Goal: Task Accomplishment & Management: Use online tool/utility

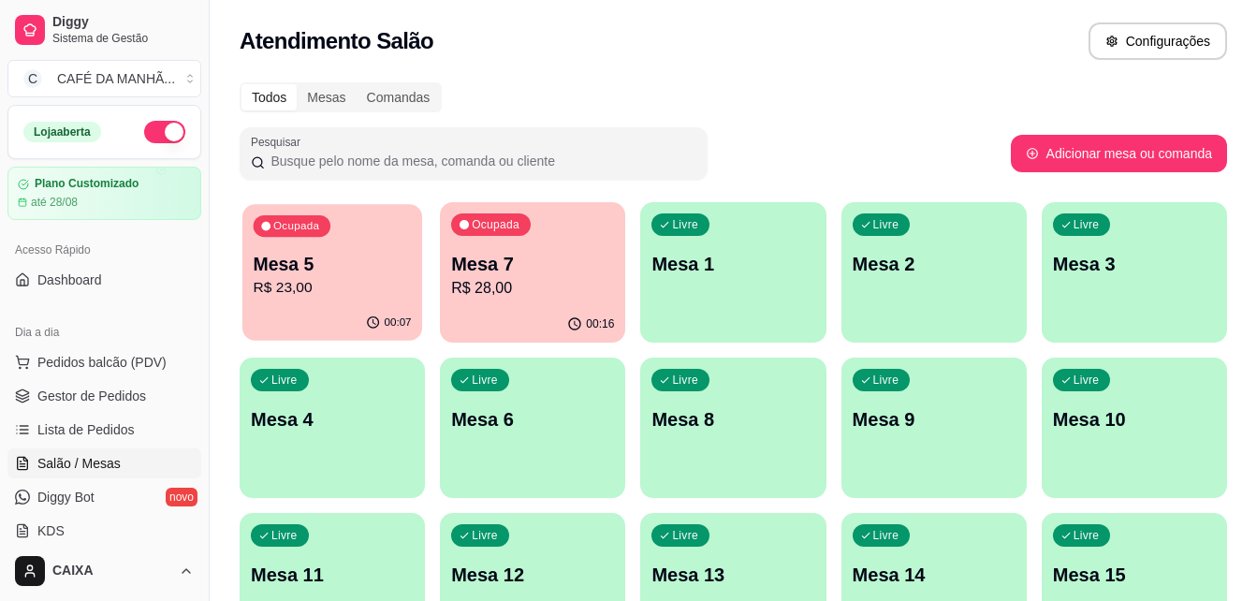
click at [371, 249] on div "Ocupada Mesa 5 R$ 23,00" at bounding box center [332, 254] width 180 height 101
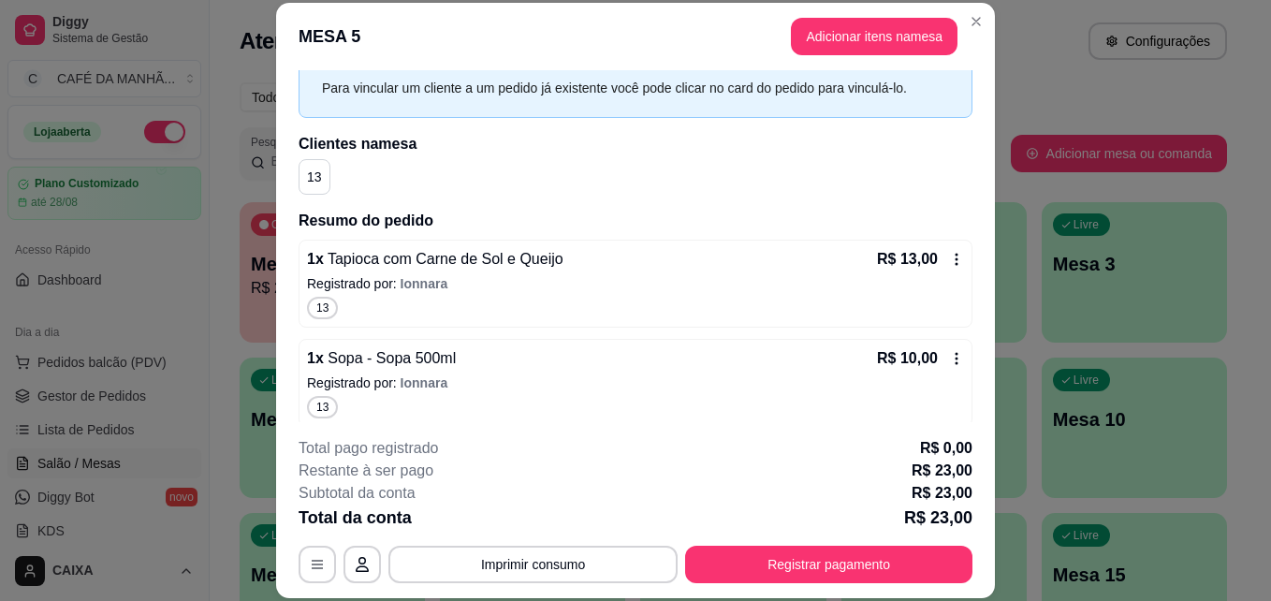
scroll to position [96, 0]
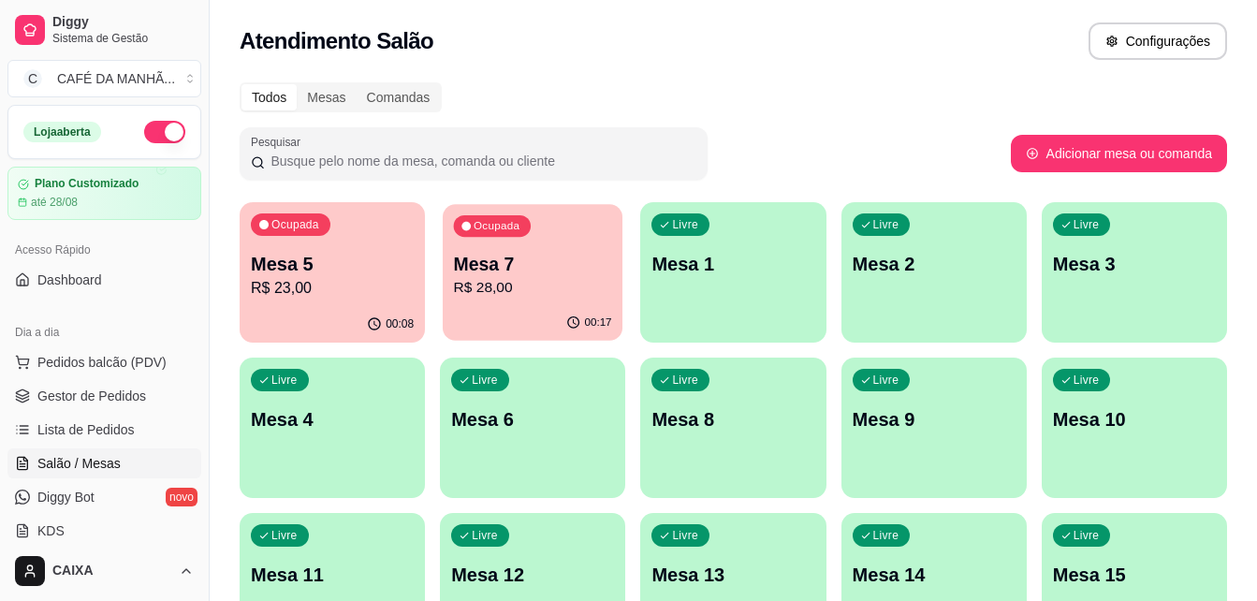
click at [592, 270] on p "Mesa 7" at bounding box center [533, 264] width 158 height 25
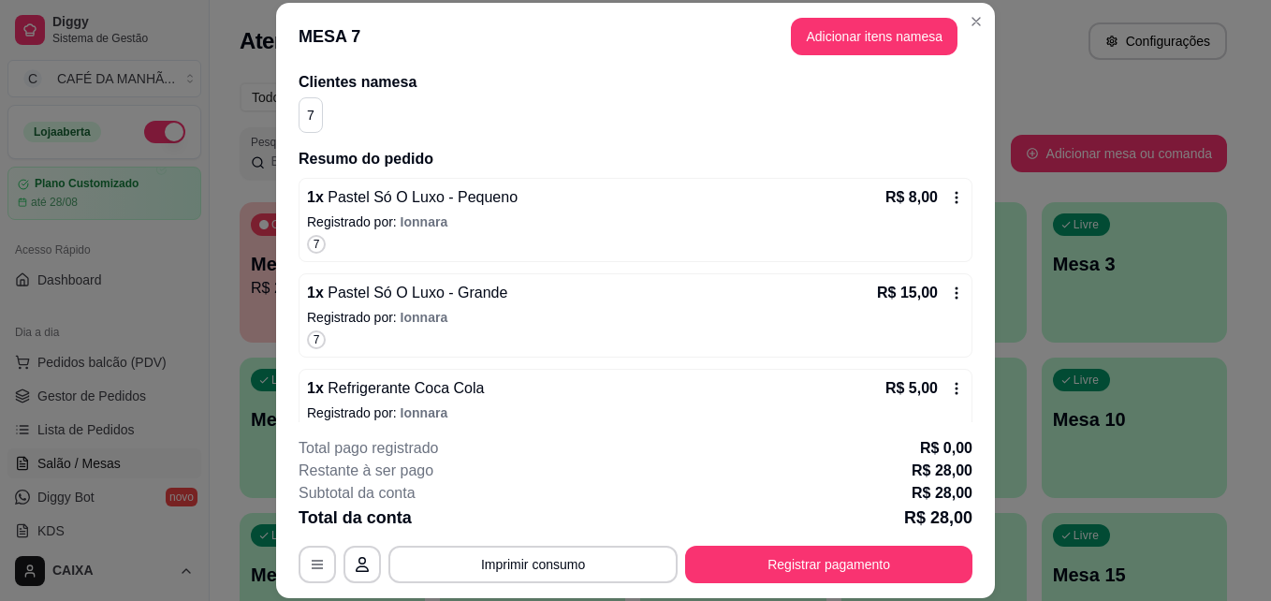
scroll to position [184, 0]
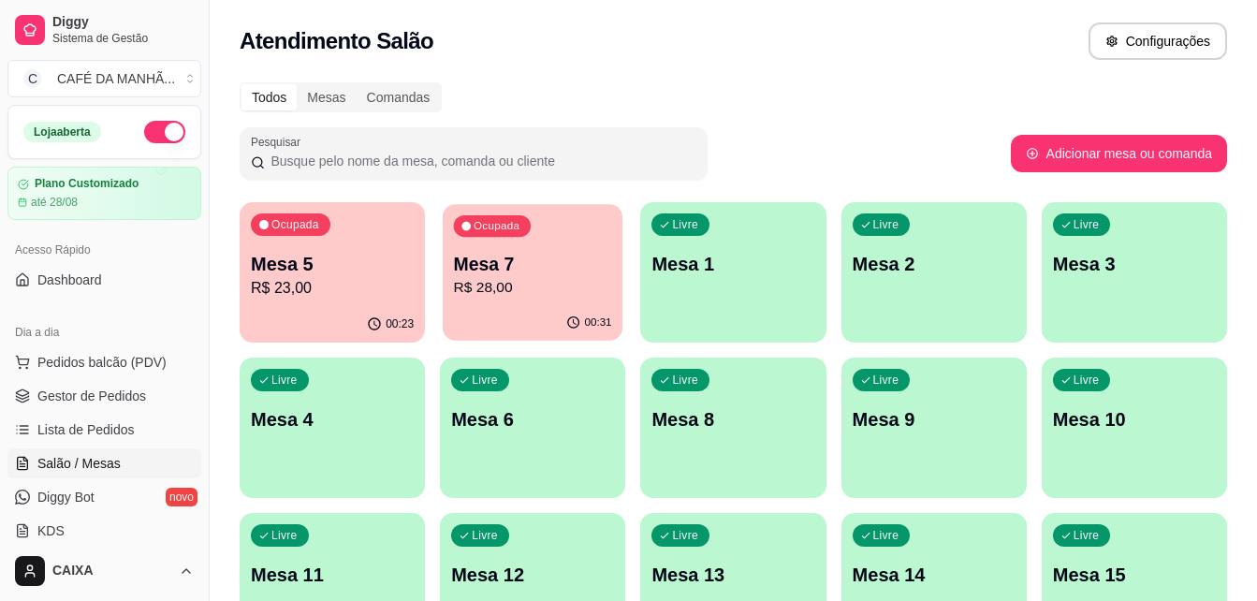
click at [496, 262] on p "Mesa 7" at bounding box center [533, 264] width 158 height 25
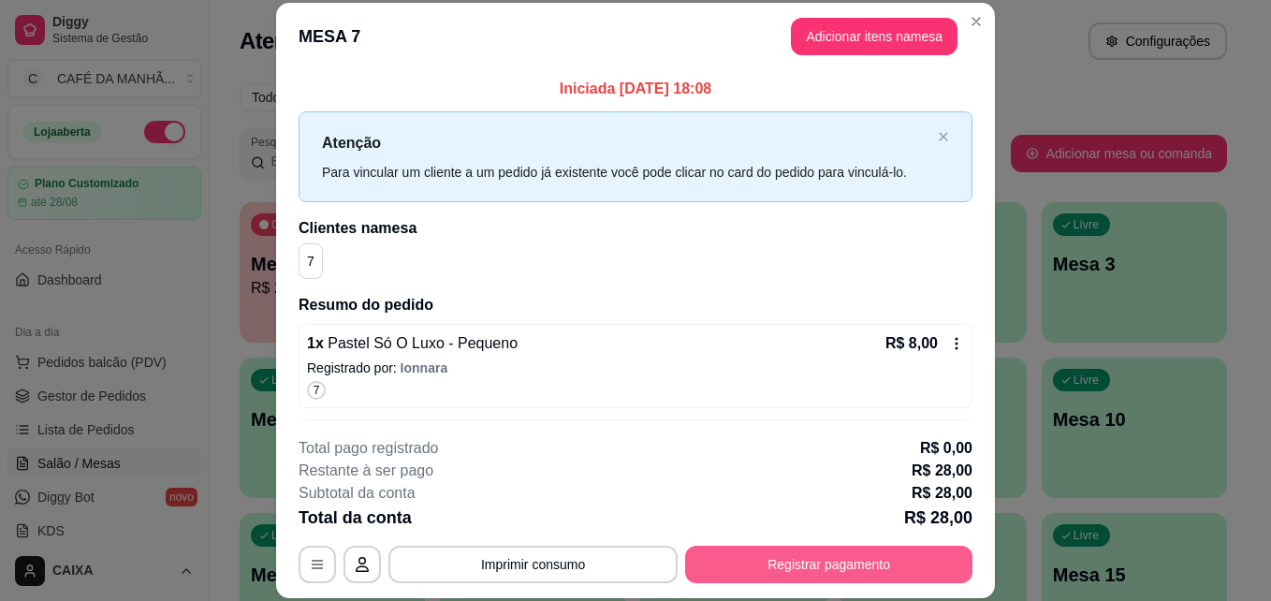
click at [791, 561] on button "Registrar pagamento" at bounding box center [828, 564] width 287 height 37
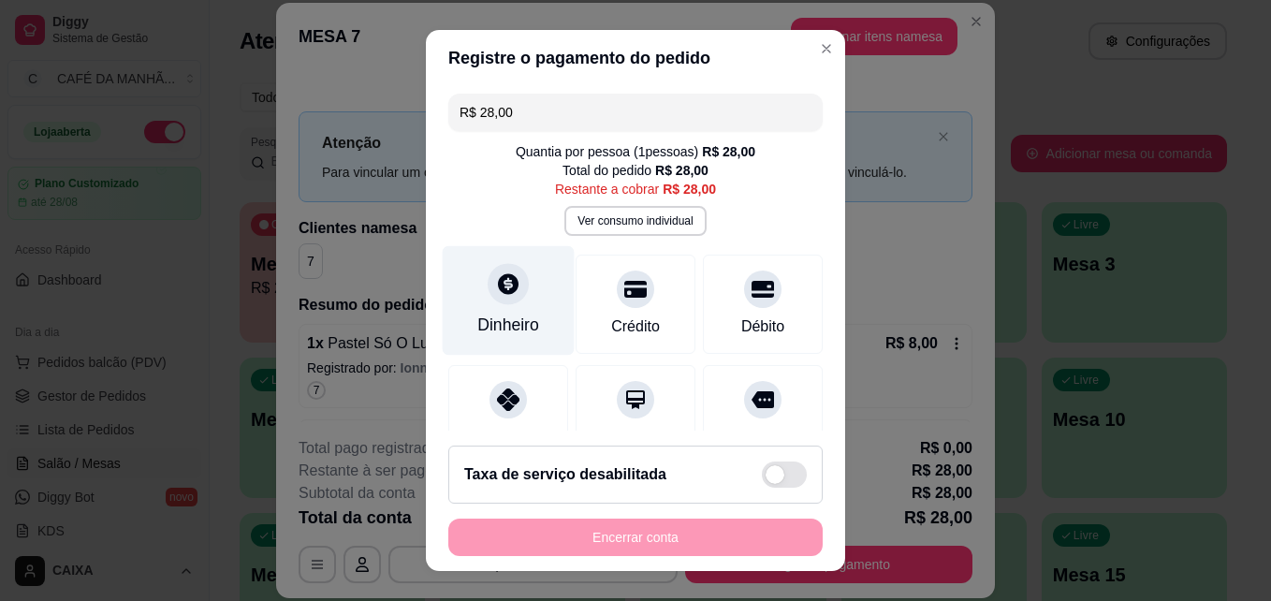
click at [488, 294] on div at bounding box center [508, 284] width 41 height 41
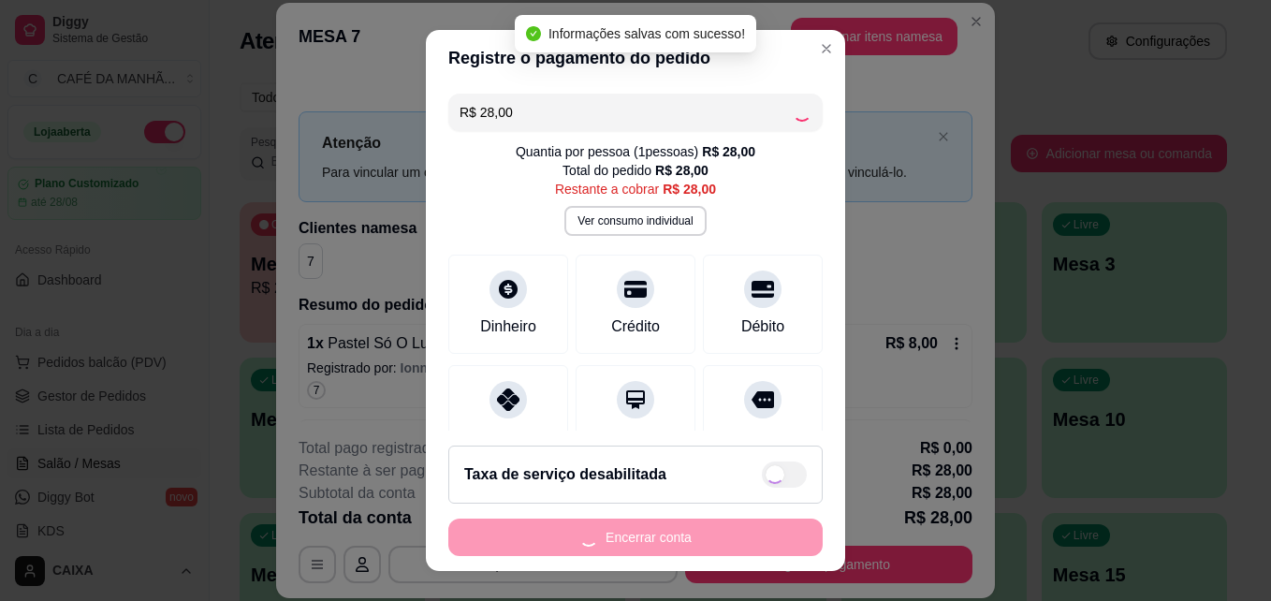
type input "R$ 0,00"
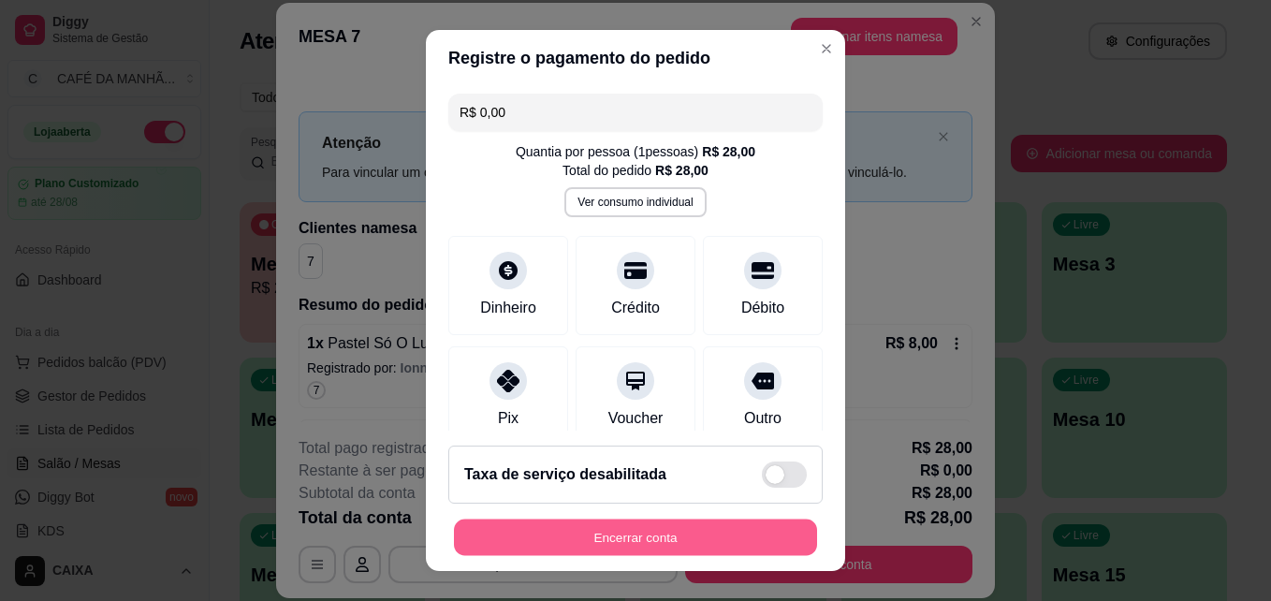
click at [614, 531] on button "Encerrar conta" at bounding box center [635, 537] width 363 height 36
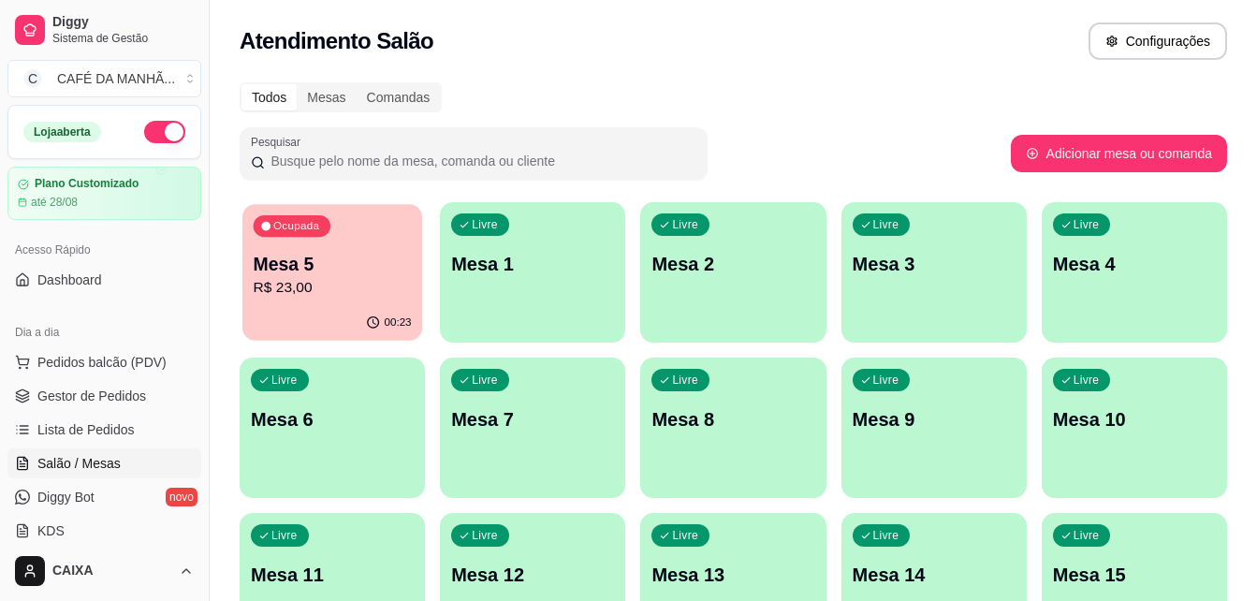
click at [284, 284] on p "R$ 23,00" at bounding box center [333, 288] width 158 height 22
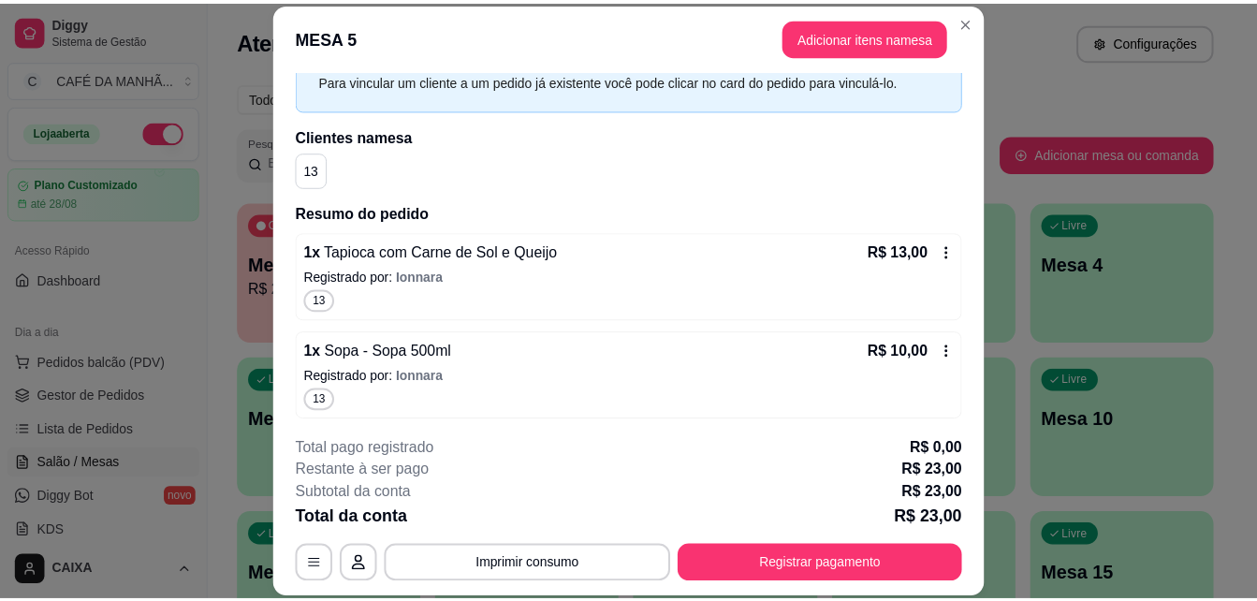
scroll to position [96, 0]
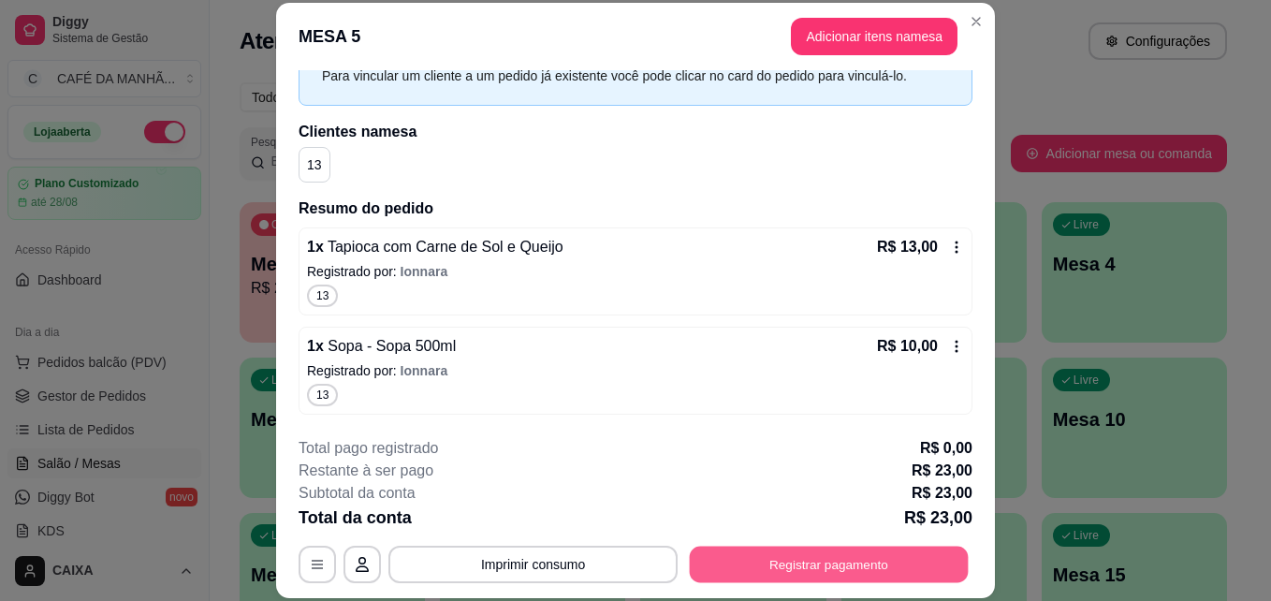
click at [855, 555] on button "Registrar pagamento" at bounding box center [829, 564] width 279 height 36
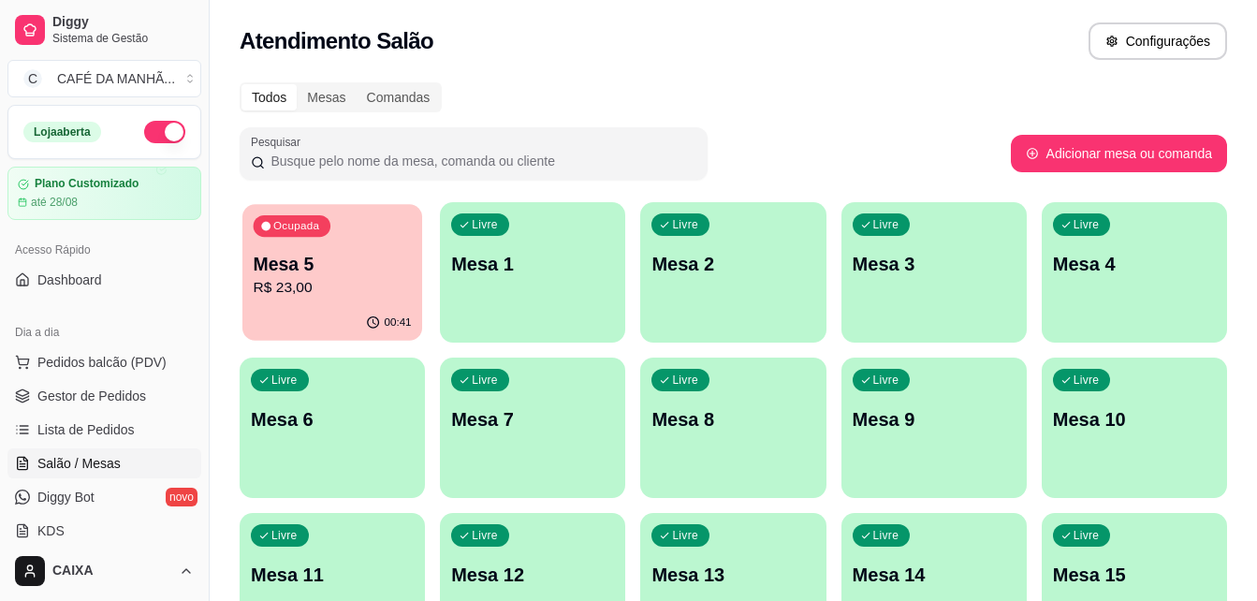
click at [327, 247] on div "Ocupada Mesa 5 R$ 23,00" at bounding box center [332, 254] width 180 height 101
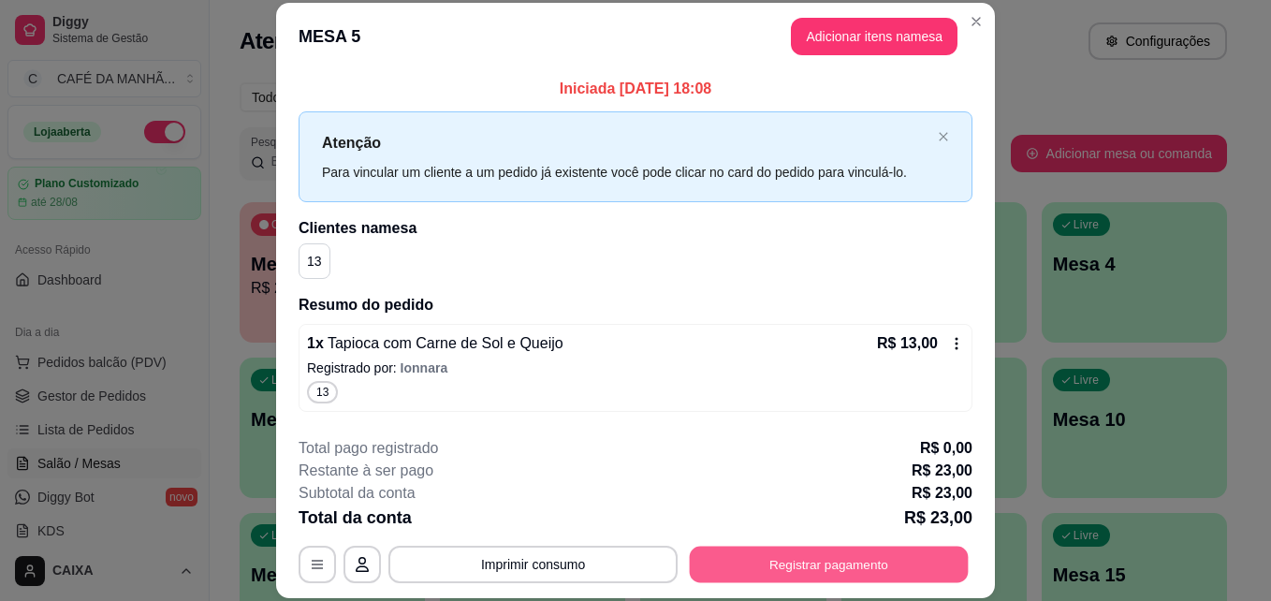
click at [723, 568] on button "Registrar pagamento" at bounding box center [829, 564] width 279 height 36
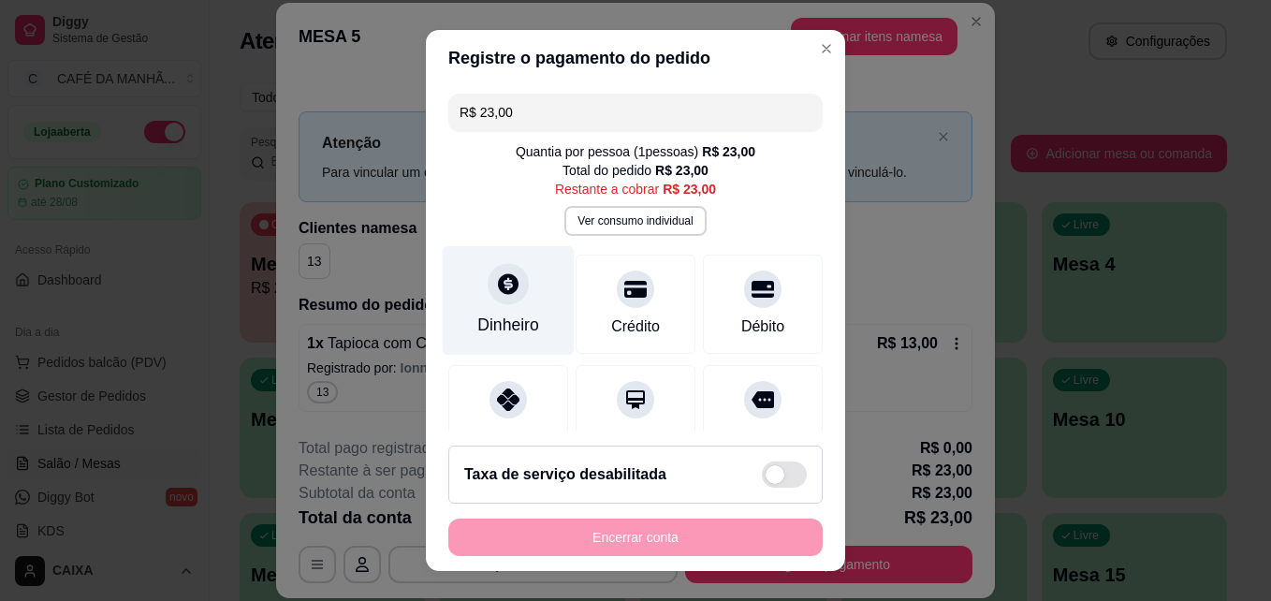
click at [488, 283] on div at bounding box center [508, 284] width 41 height 41
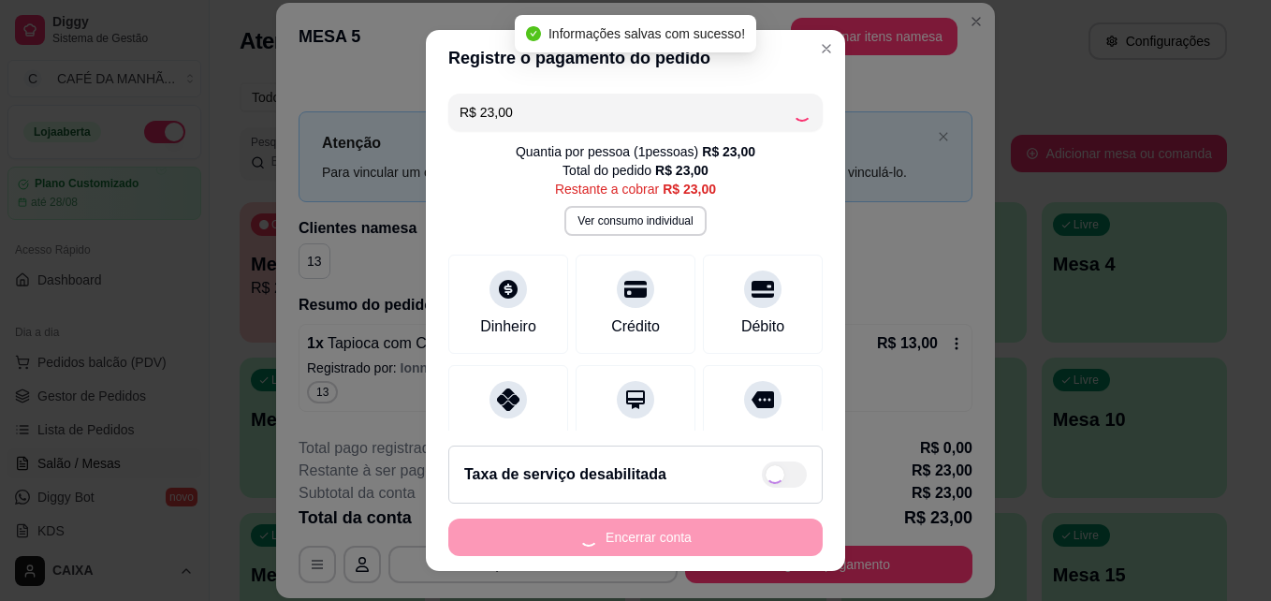
type input "R$ 0,00"
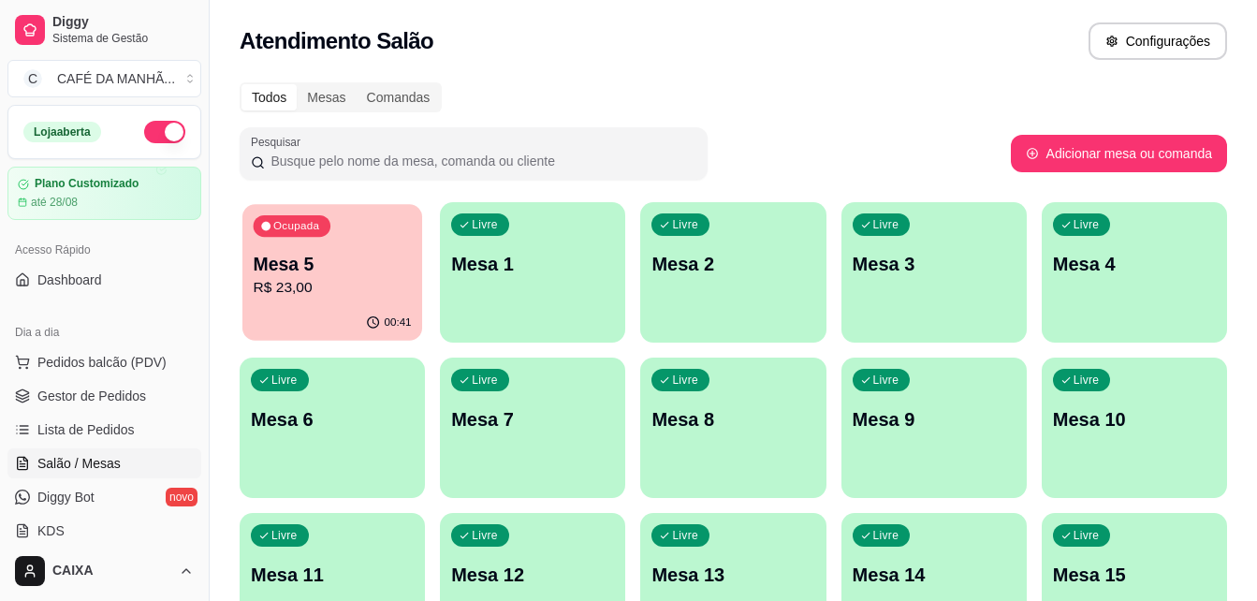
click at [344, 309] on div "00:41" at bounding box center [332, 323] width 180 height 36
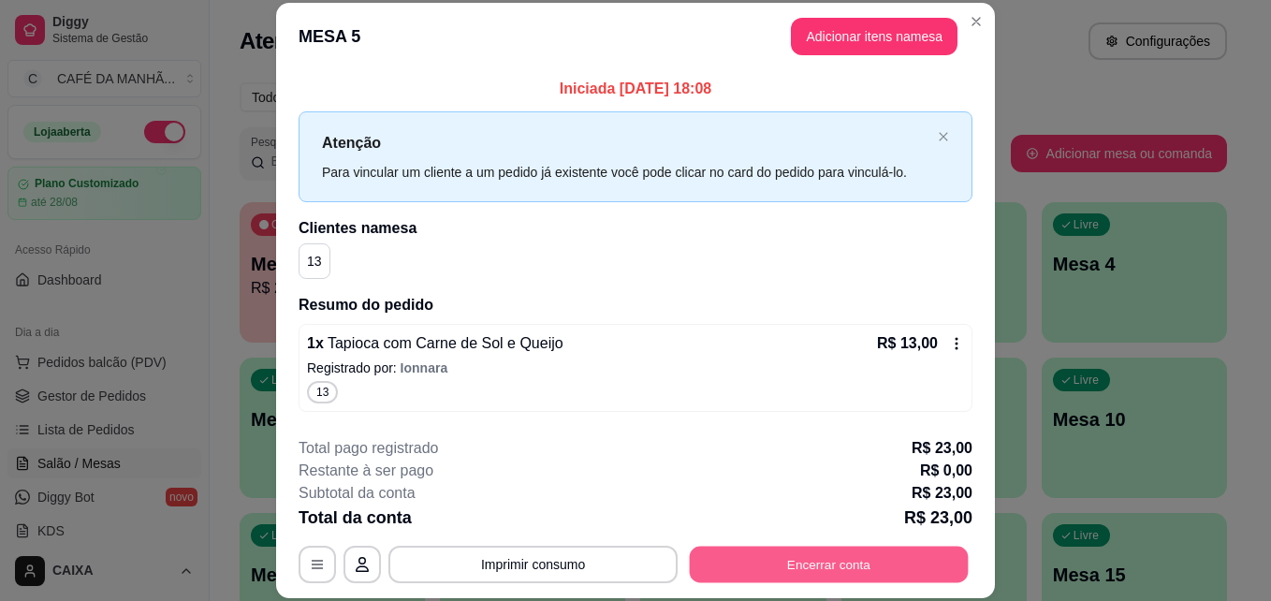
click at [694, 557] on button "Encerrar conta" at bounding box center [829, 564] width 279 height 36
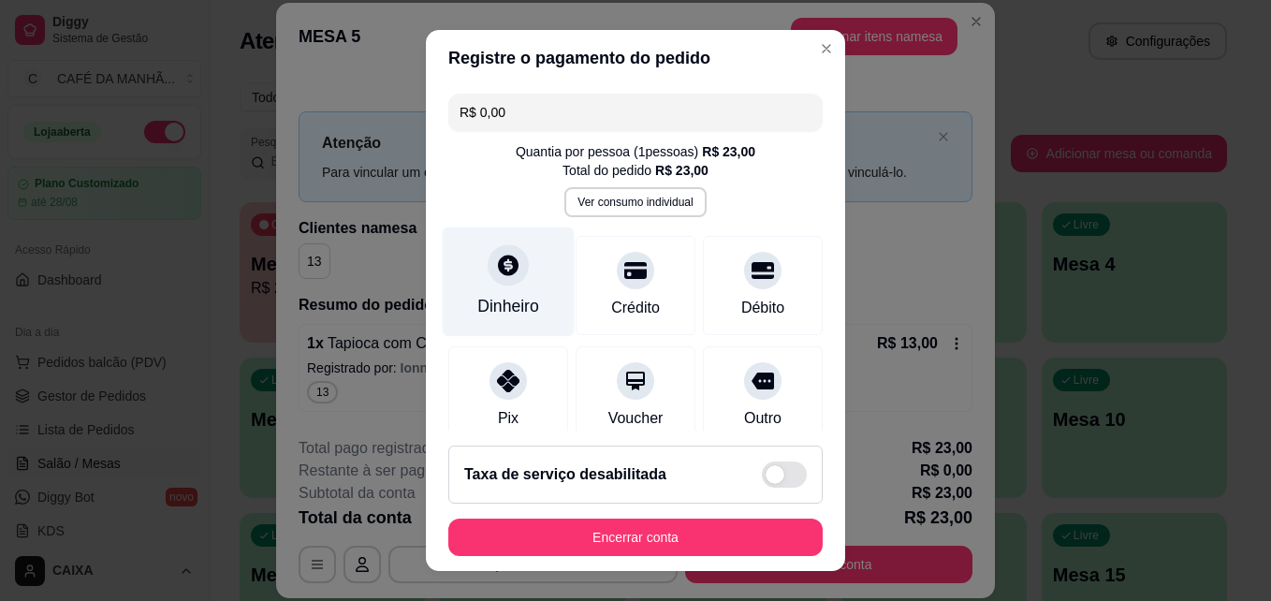
click at [490, 281] on div at bounding box center [508, 265] width 41 height 41
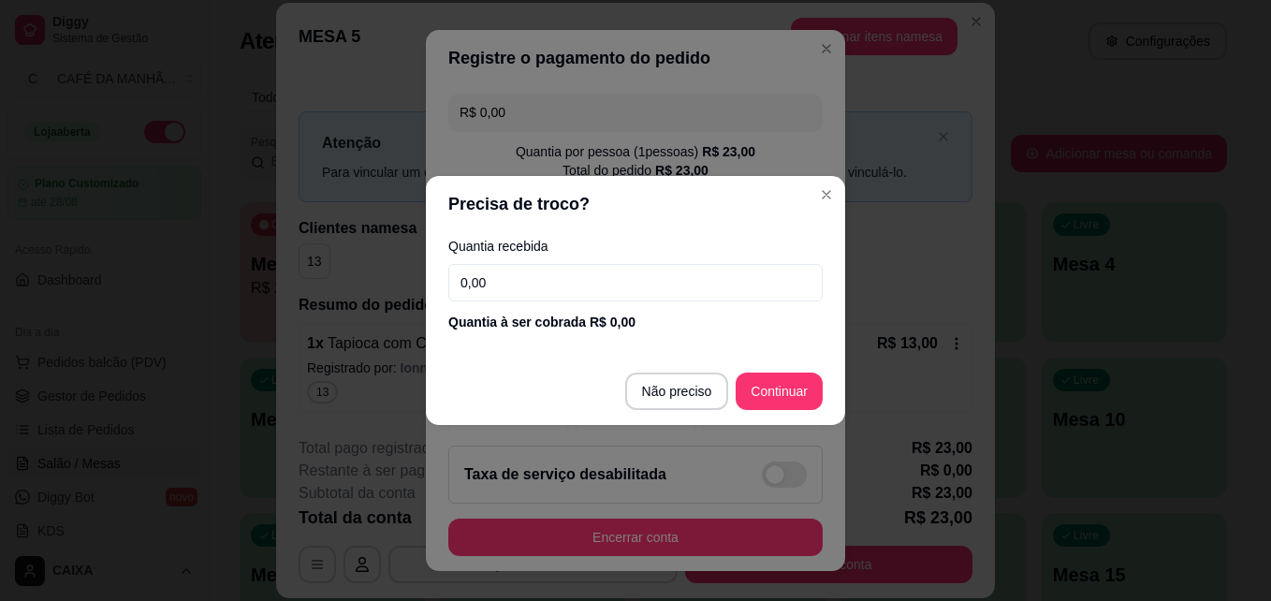
click at [490, 281] on input "0,00" at bounding box center [635, 282] width 374 height 37
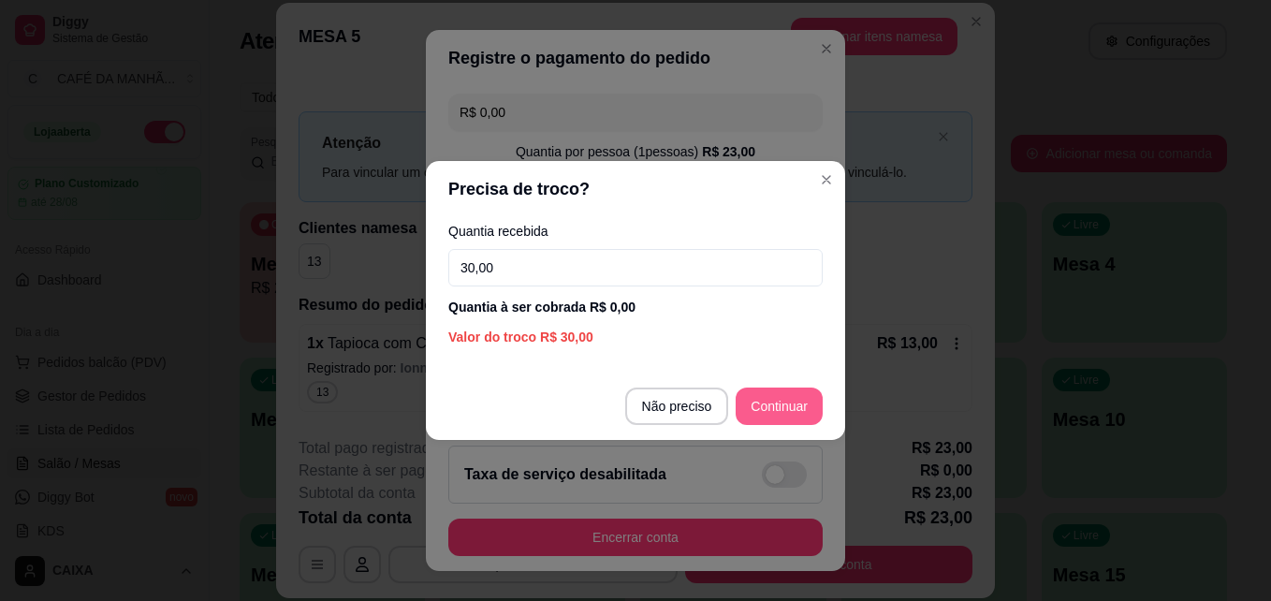
type input "30,00"
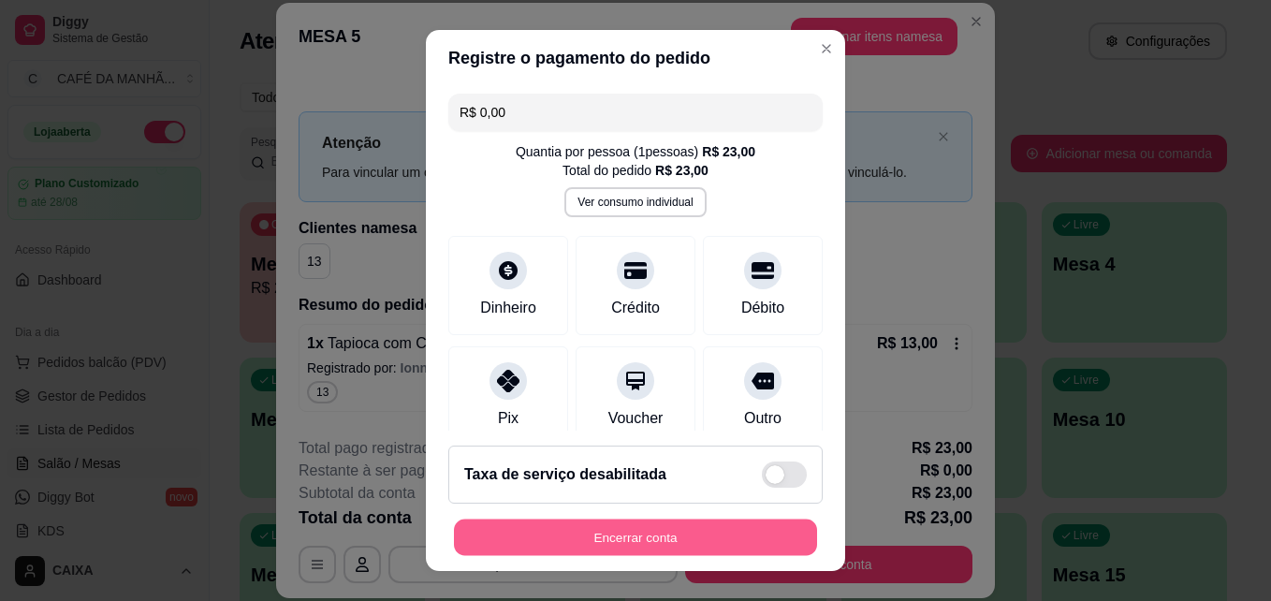
click at [599, 540] on button "Encerrar conta" at bounding box center [635, 537] width 363 height 36
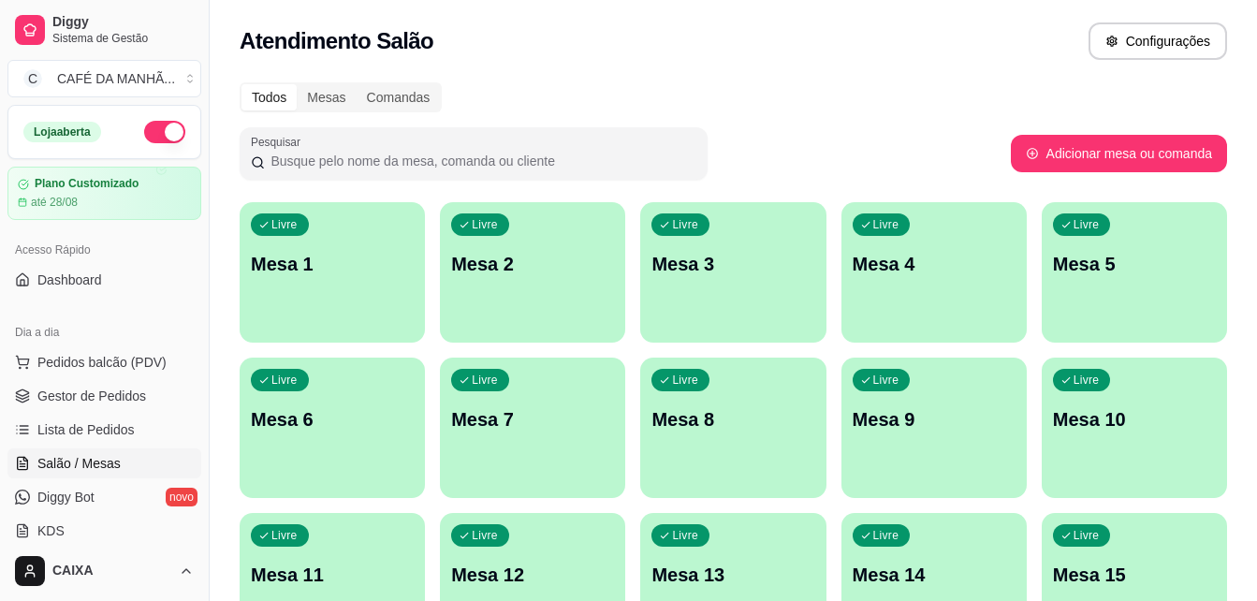
click at [800, 39] on div "Atendimento Salão Configurações" at bounding box center [733, 40] width 987 height 37
